Goal: Task Accomplishment & Management: Complete application form

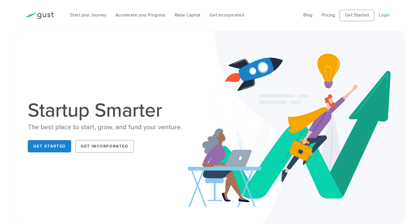
click at [387, 17] on link "Login" at bounding box center [384, 15] width 11 height 5
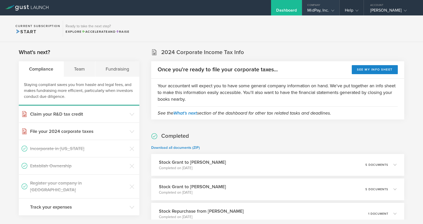
click at [331, 11] on gust-icon at bounding box center [331, 10] width 5 height 5
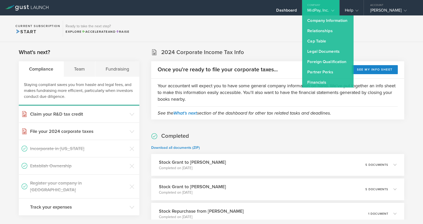
click at [277, 35] on section "Current Subscription Start Ready to take the next step? Explore Accelerate and …" at bounding box center [211, 28] width 423 height 26
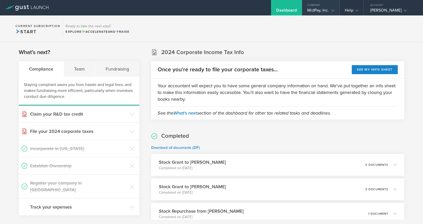
click at [321, 12] on div "MidPay, Inc." at bounding box center [320, 12] width 27 height 8
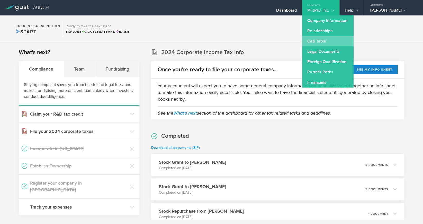
click at [324, 44] on link "Cap Table" at bounding box center [327, 41] width 51 height 10
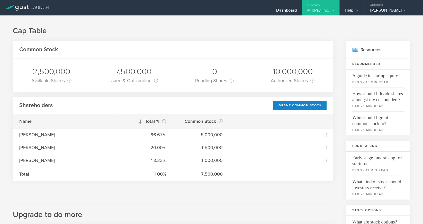
scroll to position [6, 0]
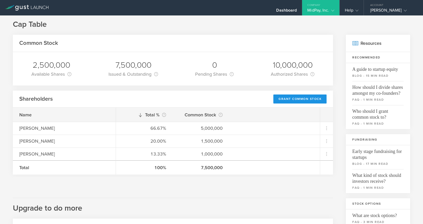
click at [285, 98] on div "Grant Common Stock" at bounding box center [299, 98] width 53 height 9
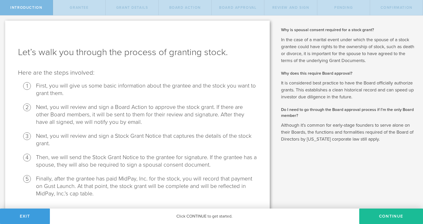
scroll to position [15, 0]
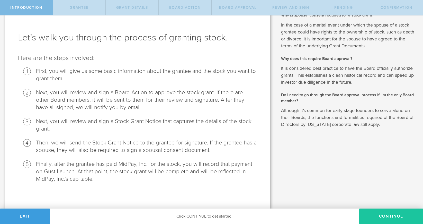
click at [364, 214] on button "Continue" at bounding box center [391, 215] width 64 height 15
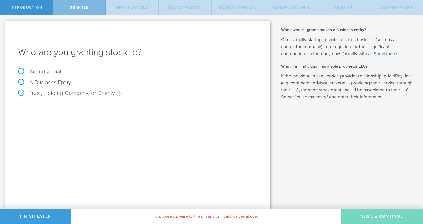
scroll to position [0, 0]
click at [41, 70] on label "An Individual" at bounding box center [39, 71] width 43 height 7
click at [3, 24] on input "An Individual" at bounding box center [1, 19] width 3 height 8
radio input "true"
type input "[PERSON_NAME]"
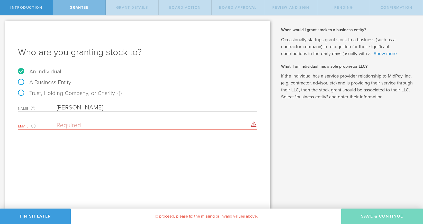
click at [77, 126] on input "email" at bounding box center [156, 125] width 198 height 8
paste input "[EMAIL_ADDRESS][DOMAIN_NAME]"
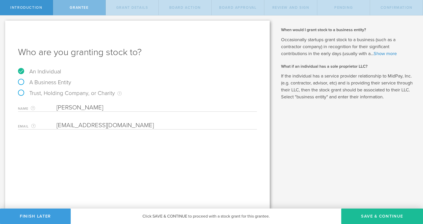
type input "[EMAIL_ADDRESS][DOMAIN_NAME]"
click at [89, 149] on div "Who are you granting stock to? An Individual A Business Entity Trust, Holding C…" at bounding box center [137, 115] width 265 height 188
click at [385, 215] on button "Save & Continue" at bounding box center [382, 215] width 82 height 15
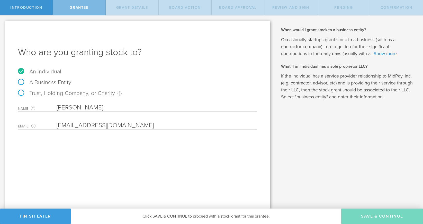
type input "48"
type input "12"
select select "none"
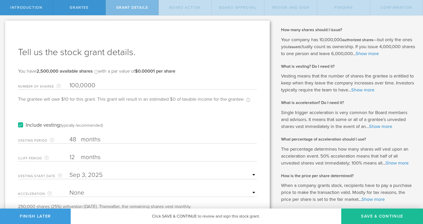
type input "1,000,000"
click at [83, 108] on div "Include vesting (typically recommended)" at bounding box center [137, 120] width 239 height 26
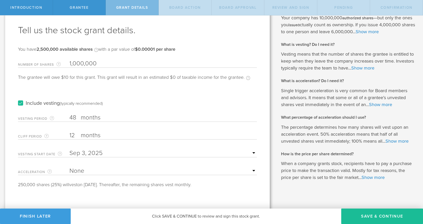
click at [83, 153] on input "text" at bounding box center [163, 153] width 188 height 8
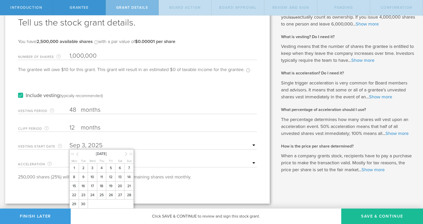
scroll to position [35, 0]
click at [104, 168] on span "4" at bounding box center [101, 167] width 9 height 9
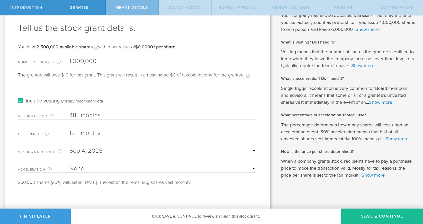
select select "double"
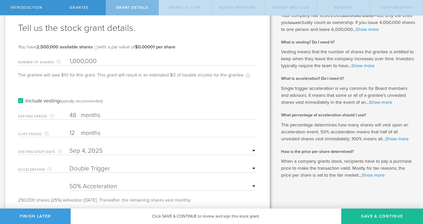
scroll to position [38, 0]
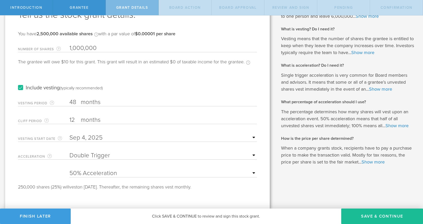
select select "100"
click at [93, 187] on div "250,000 shares (25%) will vest on [DATE]. Thereafter, the remaining shares vest…" at bounding box center [137, 186] width 239 height 5
click at [362, 215] on button "Save & Continue" at bounding box center [382, 215] width 82 height 15
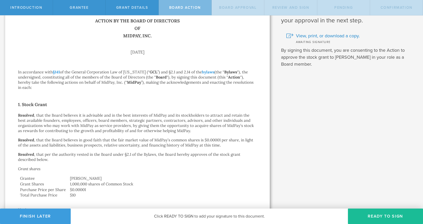
scroll to position [0, 0]
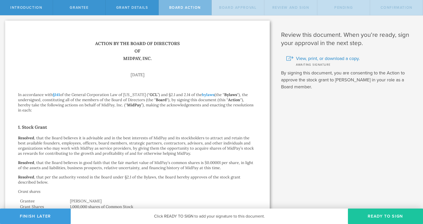
click at [383, 218] on button "Ready to Sign" at bounding box center [385, 215] width 75 height 15
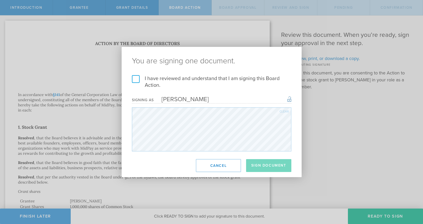
click at [138, 80] on label "I have reviewed and understand that I am signing this Board Action." at bounding box center [212, 81] width 160 height 13
click at [0, 0] on input "I have reviewed and understand that I am signing this Board Action." at bounding box center [0, 0] width 0 height 0
click at [275, 167] on button "Sign Document" at bounding box center [268, 165] width 45 height 13
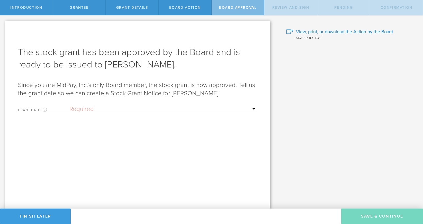
select select "uponGranteeSignature"
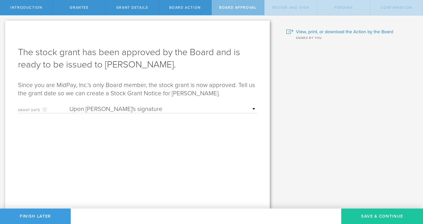
click at [366, 214] on button "Save & Continue" at bounding box center [382, 215] width 82 height 15
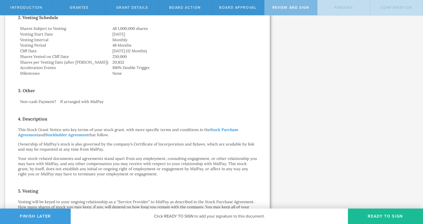
scroll to position [327, 0]
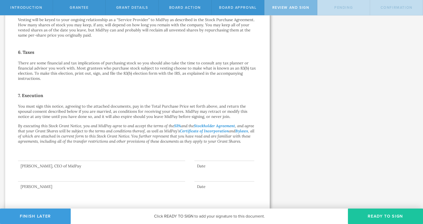
click at [386, 215] on button "Ready to Sign" at bounding box center [385, 215] width 75 height 15
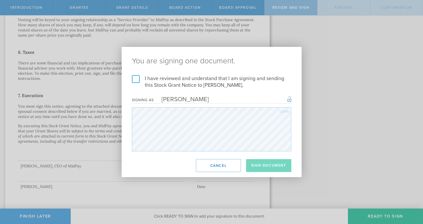
click at [154, 82] on label "I have reviewed and understand that I am signing and sending this Stock Grant N…" at bounding box center [212, 81] width 160 height 13
click at [0, 0] on input "I have reviewed and understand that I am signing and sending this Stock Grant N…" at bounding box center [0, 0] width 0 height 0
click at [262, 169] on button "Sign Document" at bounding box center [268, 165] width 45 height 13
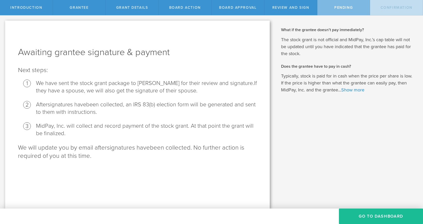
scroll to position [0, 0]
